Goal: Information Seeking & Learning: Learn about a topic

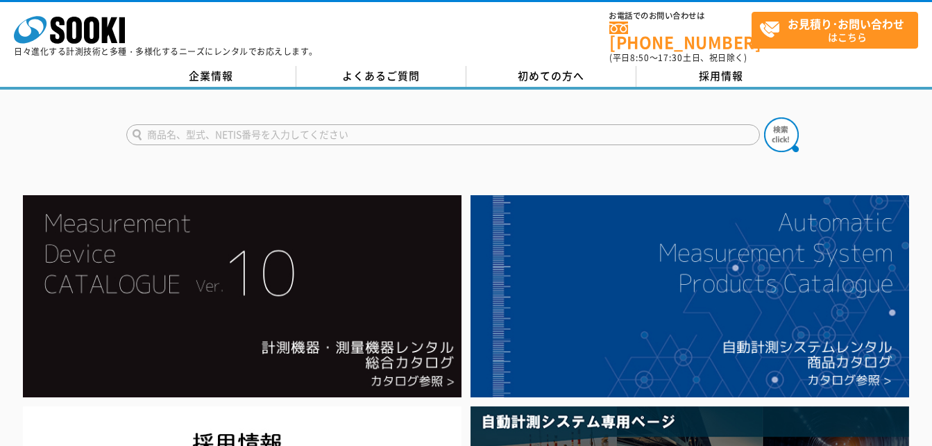
click at [369, 129] on input "text" at bounding box center [443, 134] width 634 height 21
type input "サーモグラフィティカメラ"
click at [764, 117] on button at bounding box center [781, 134] width 35 height 35
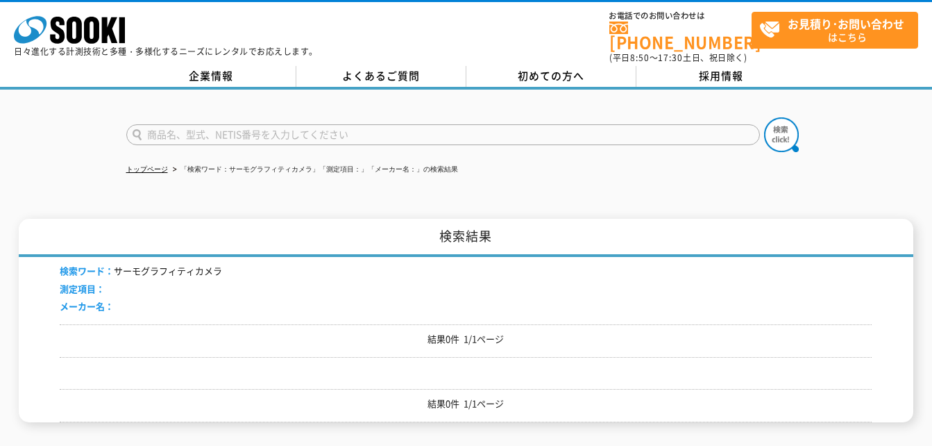
click at [262, 135] on input "text" at bounding box center [443, 134] width 634 height 21
type input "サーモグラフィティ"
click at [764, 117] on button at bounding box center [781, 134] width 35 height 35
click at [794, 134] on img at bounding box center [781, 134] width 35 height 35
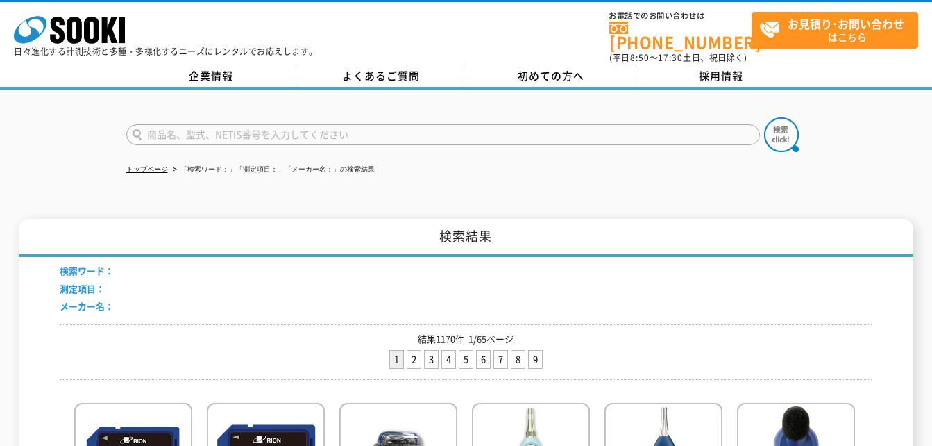
click at [360, 130] on input "text" at bounding box center [443, 134] width 634 height 21
type input "サーモグラフィティ"
click at [789, 134] on img at bounding box center [781, 134] width 35 height 35
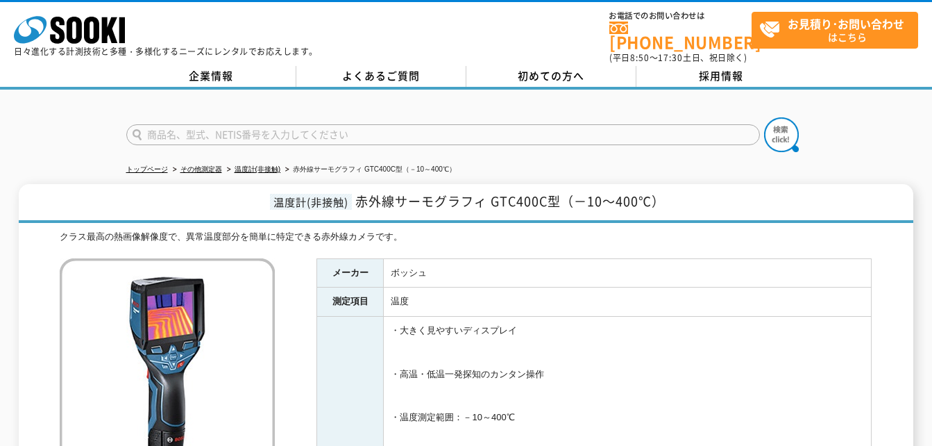
scroll to position [69, 0]
